Goal: Check status: Check status

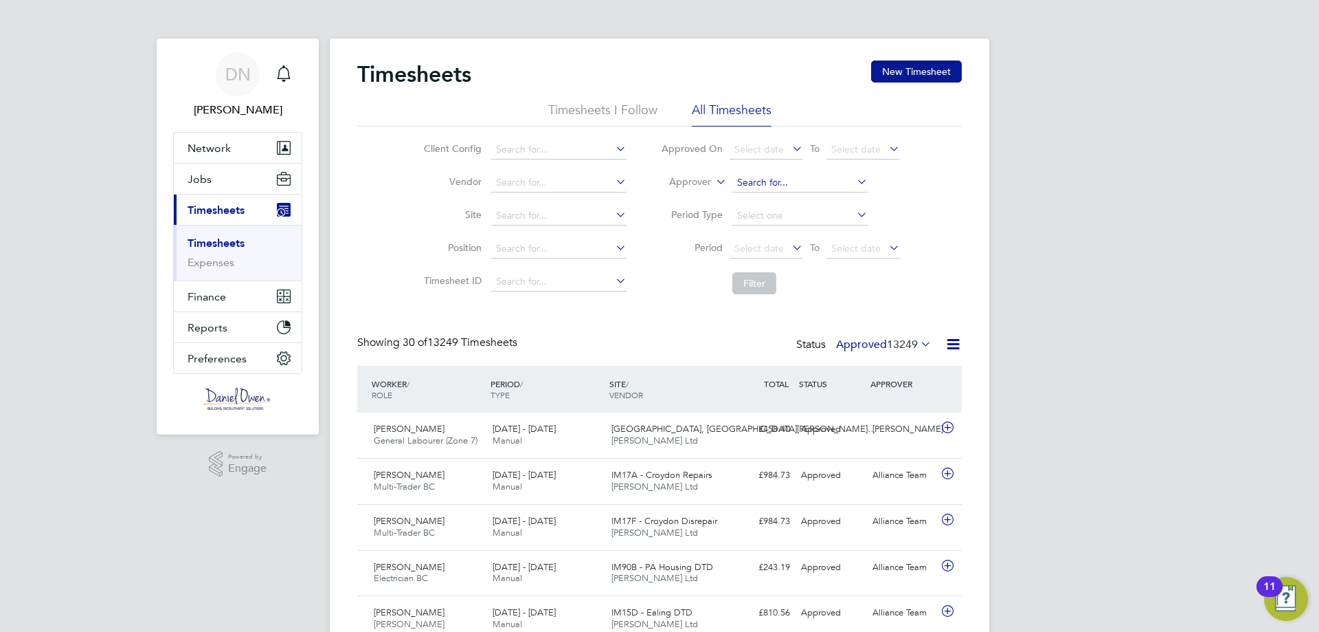
click at [750, 188] on input at bounding box center [800, 182] width 135 height 19
click at [785, 202] on li "[PERSON_NAME]" at bounding box center [799, 201] width 137 height 19
type input "[PERSON_NAME]"
click at [761, 276] on button "Filter" at bounding box center [755, 283] width 44 height 22
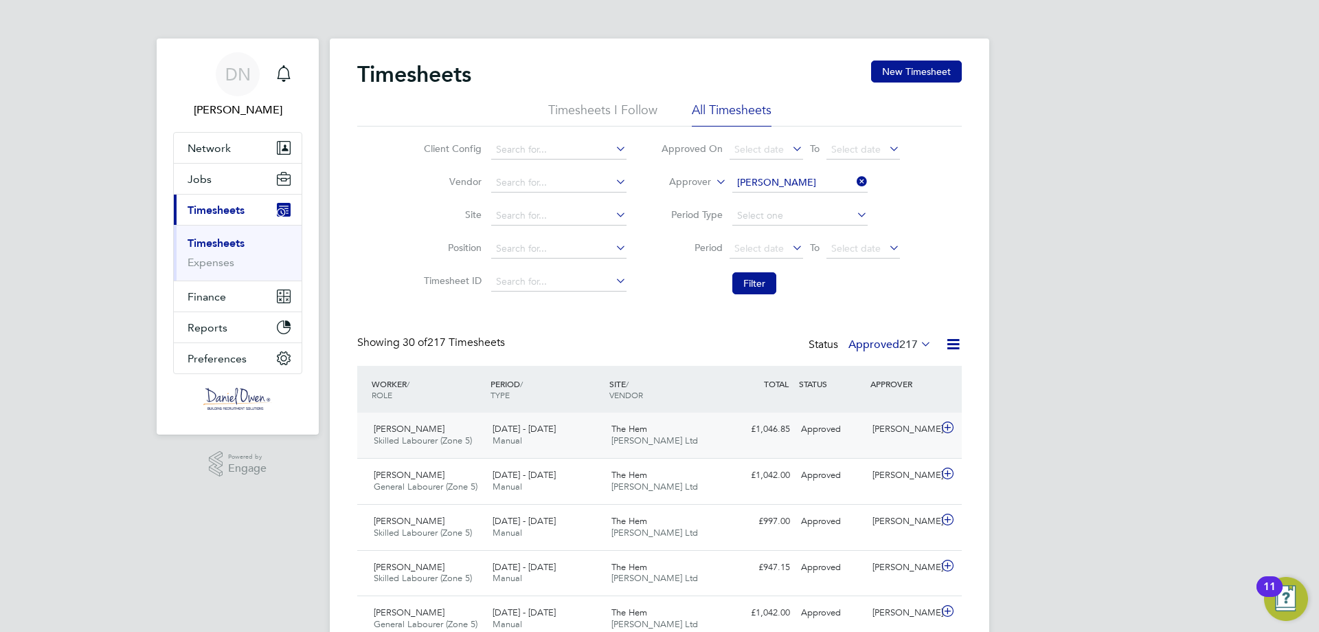
click at [638, 429] on span "The Hem" at bounding box center [630, 429] width 36 height 12
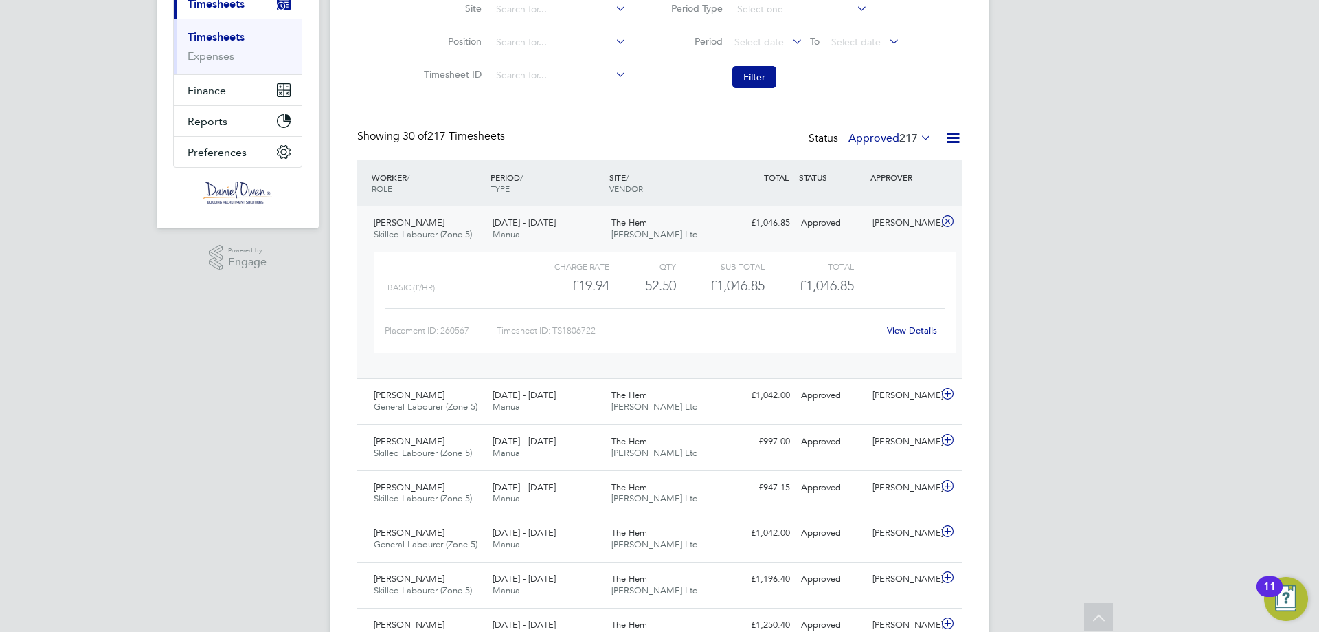
click at [911, 328] on link "View Details" at bounding box center [912, 330] width 50 height 12
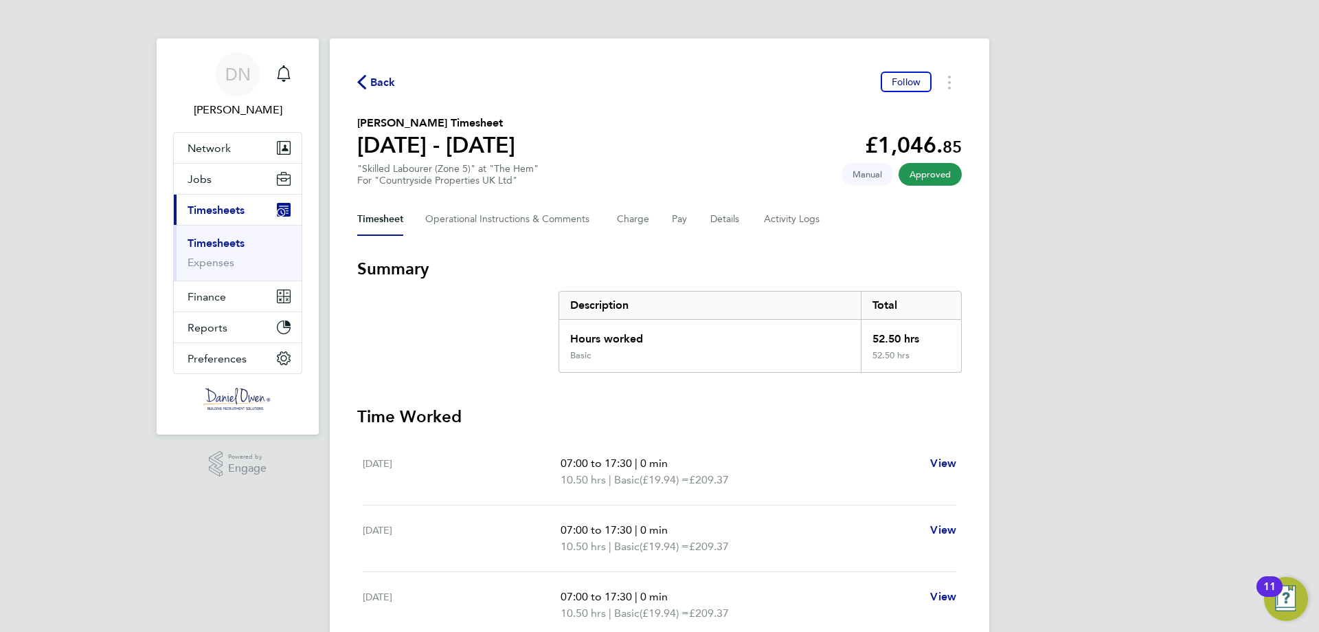
click at [388, 83] on span "Back" at bounding box center [382, 82] width 25 height 16
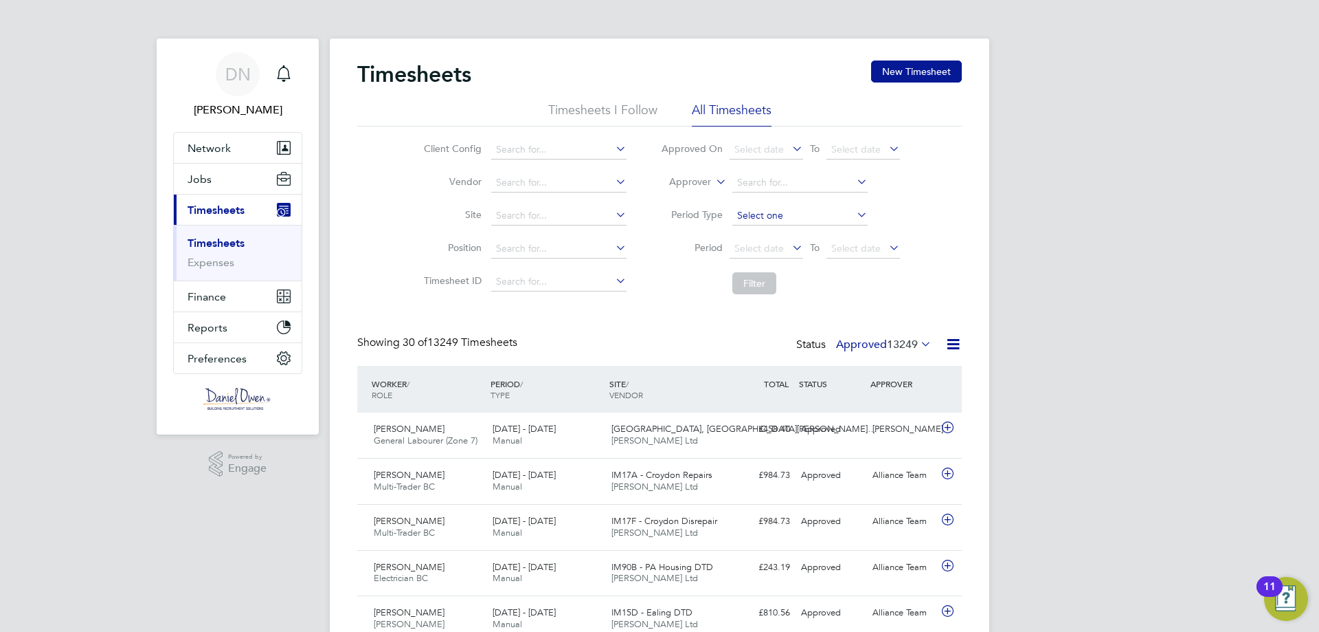
click at [829, 210] on input at bounding box center [800, 215] width 135 height 19
click at [755, 174] on input at bounding box center [800, 182] width 135 height 19
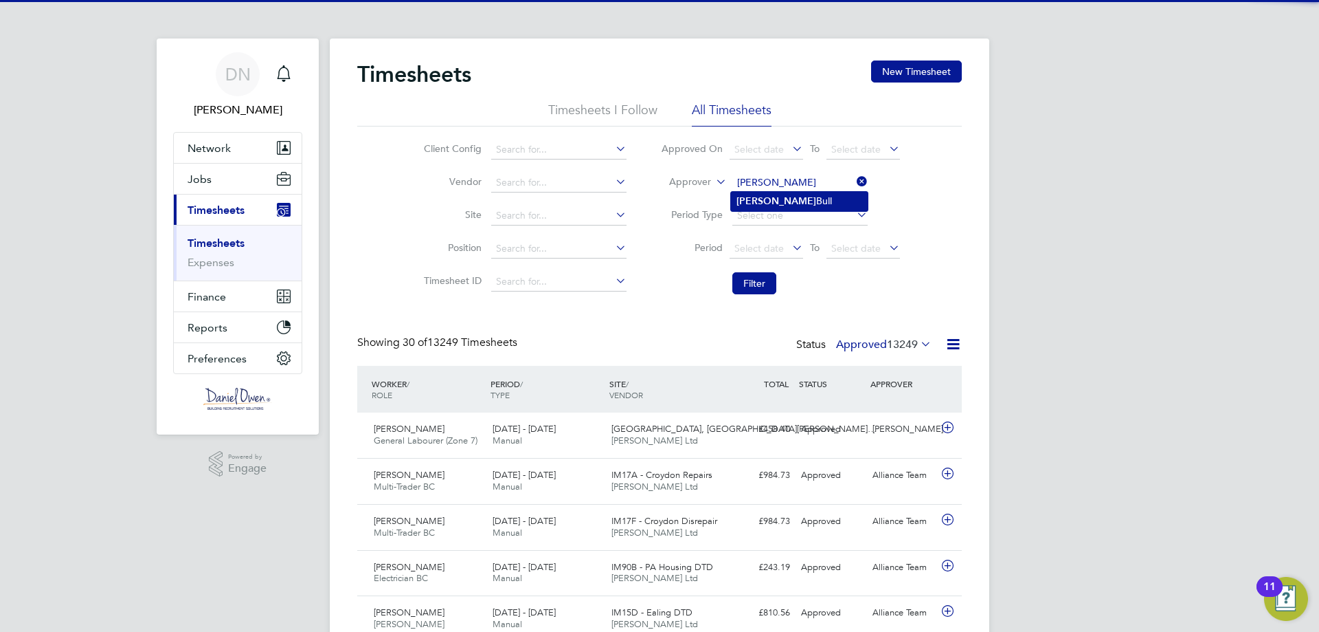
click at [775, 202] on li "[PERSON_NAME]" at bounding box center [799, 201] width 137 height 19
type input "[PERSON_NAME]"
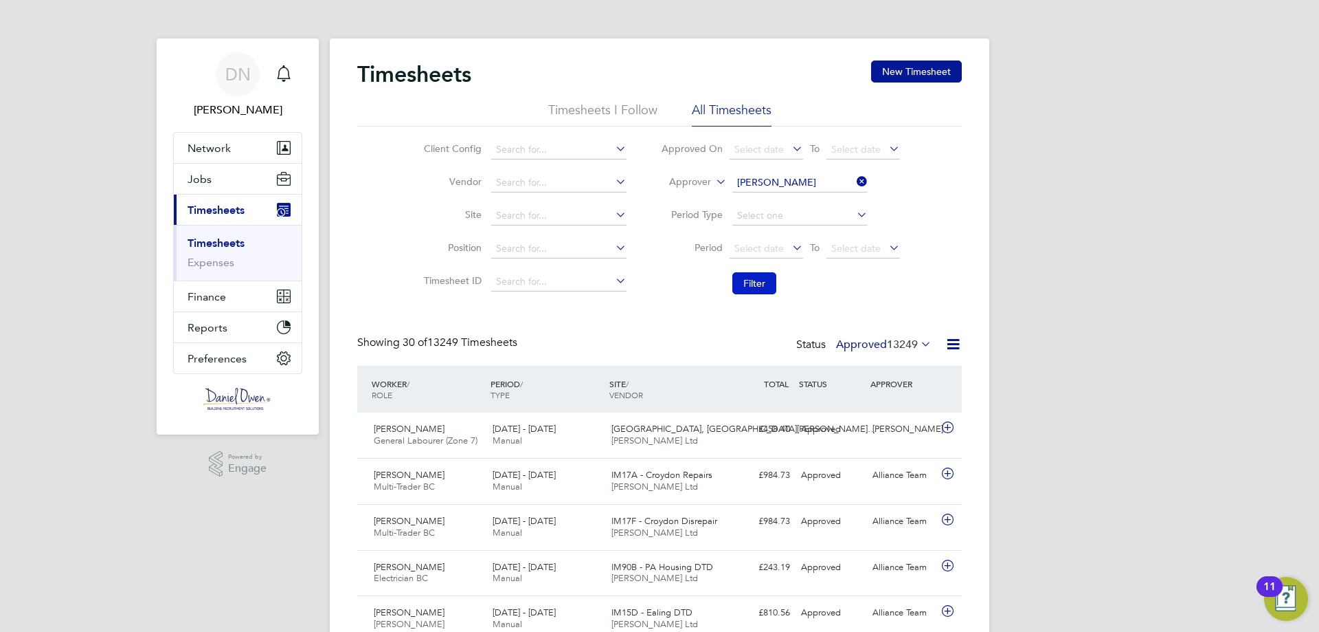
click at [761, 283] on button "Filter" at bounding box center [755, 283] width 44 height 22
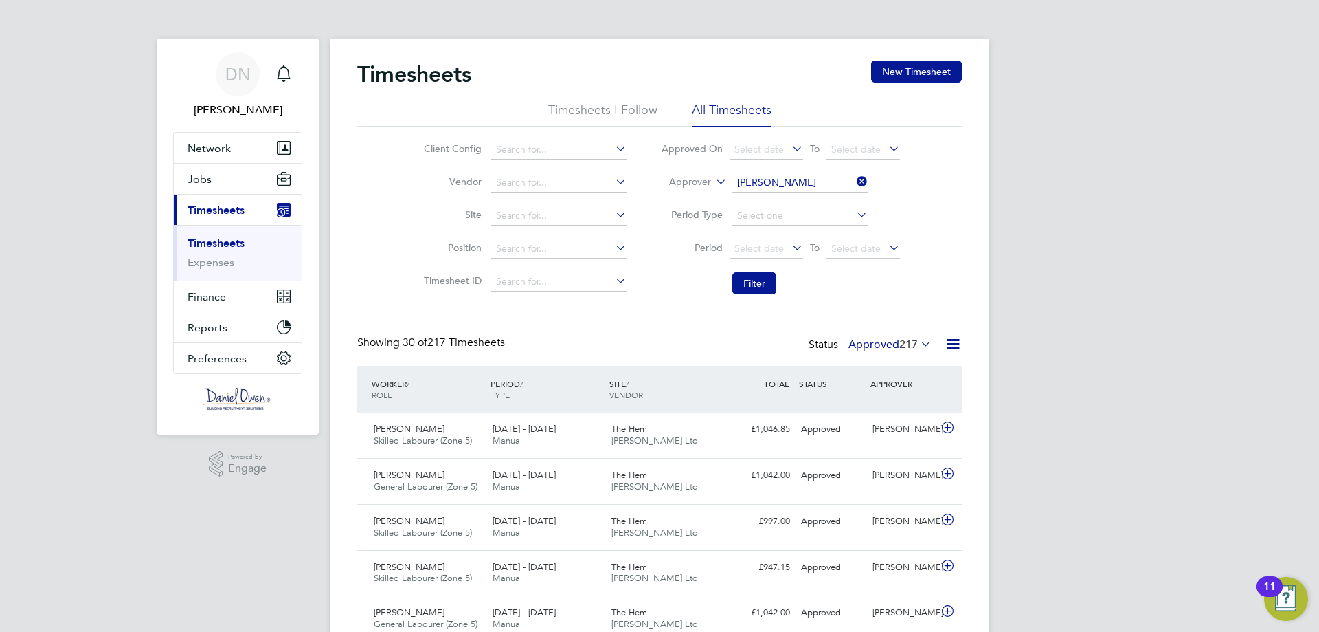
click at [854, 183] on icon at bounding box center [854, 181] width 0 height 19
click at [766, 284] on button "Filter" at bounding box center [755, 283] width 44 height 22
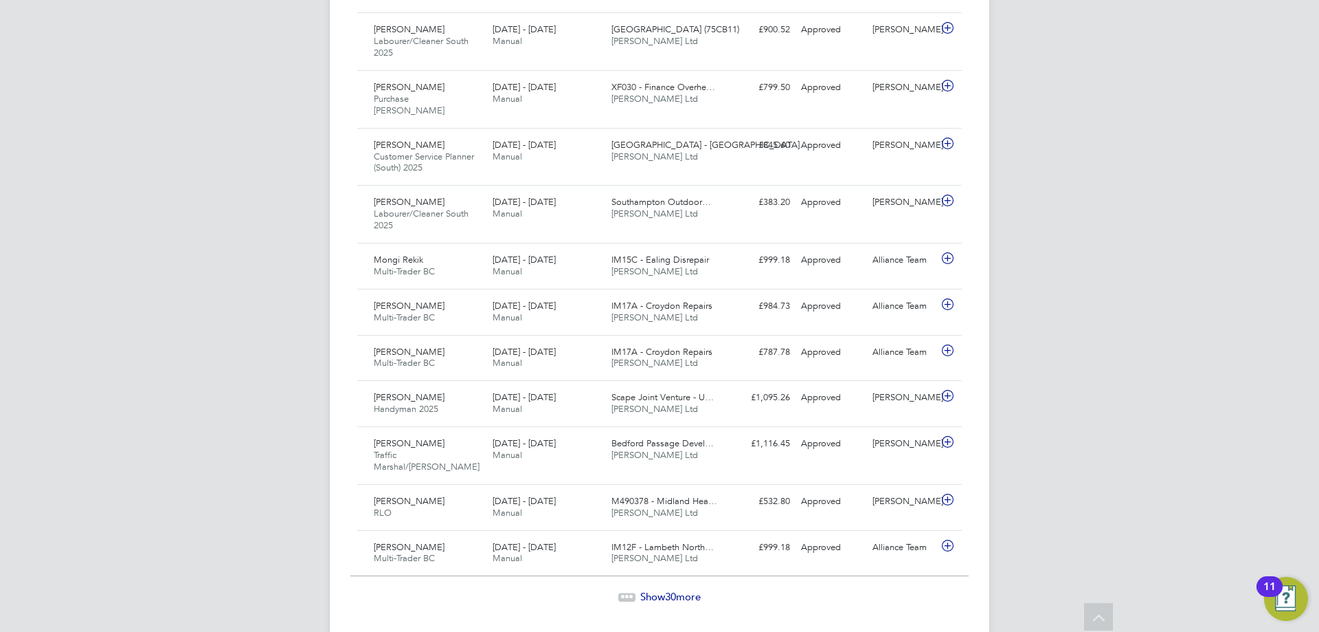
click at [678, 590] on span "Show 30 more" at bounding box center [670, 596] width 60 height 13
